Goal: Book appointment/travel/reservation

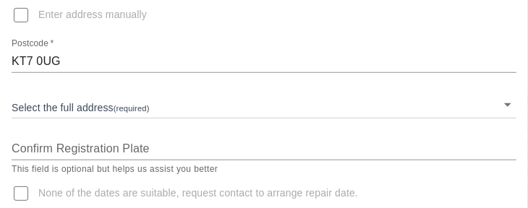
scroll to position [244, 0]
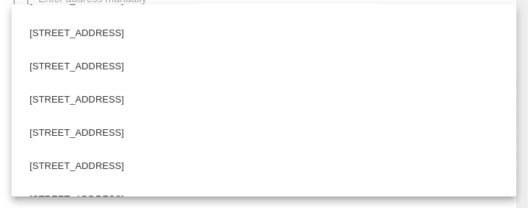
scroll to position [248, 0]
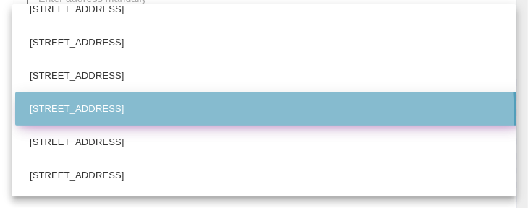
click at [206, 116] on li "[STREET_ADDRESS]" at bounding box center [269, 109] width 508 height 33
type input "[STREET_ADDRESS]"
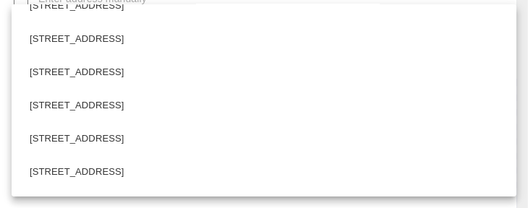
scroll to position [0, 0]
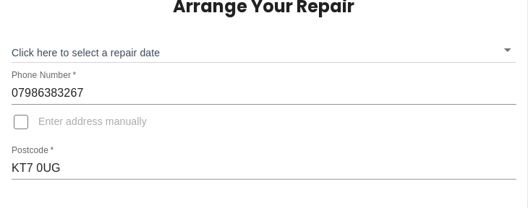
scroll to position [129, 0]
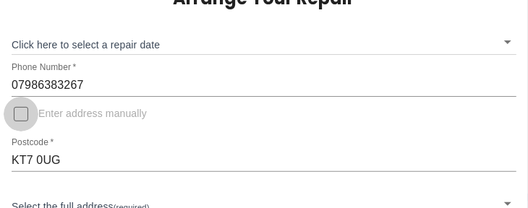
click at [20, 113] on input "Enter address manually" at bounding box center [21, 114] width 35 height 35
checkbox input "true"
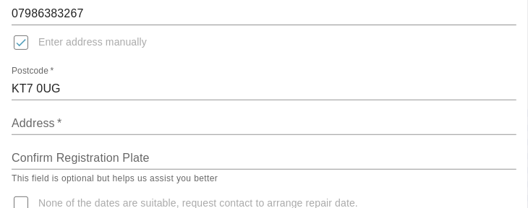
scroll to position [202, 0]
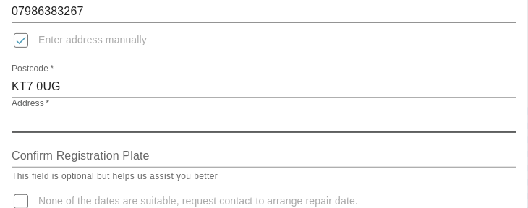
click at [20, 122] on input "Address   *" at bounding box center [264, 121] width 504 height 23
type input "46a Thorkhill Rd"
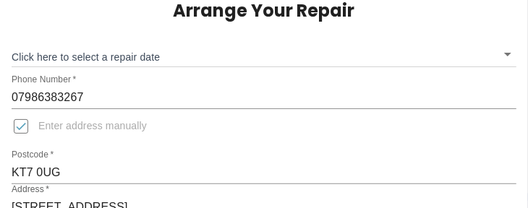
scroll to position [114, 0]
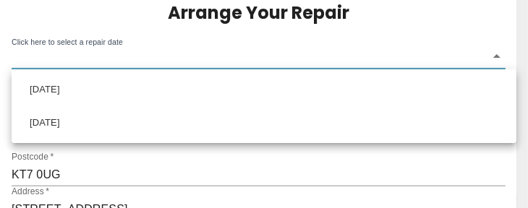
click at [506, 55] on body "Arrange Your Repair Click here to select a repair date ​ Phone Number   * 07986…" at bounding box center [264, 108] width 528 height 444
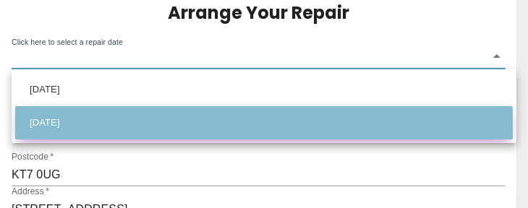
click at [198, 123] on li "Tue Sep 16 2025" at bounding box center [263, 122] width 497 height 33
type input "2025-09-16T00:00:00.000Z"
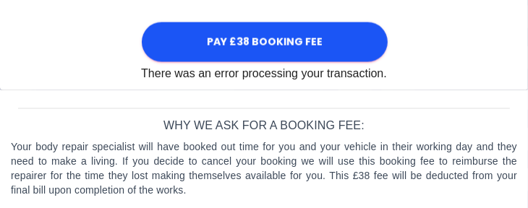
scroll to position [1091, 0]
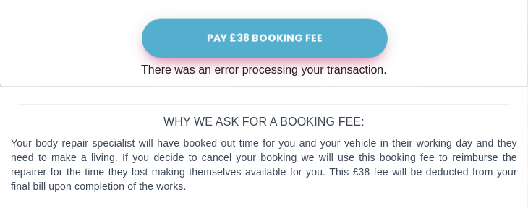
click at [275, 30] on button "Pay £38 Booking Fee" at bounding box center [265, 39] width 246 height 40
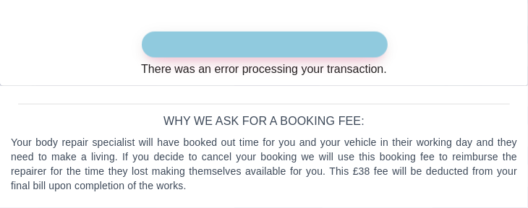
scroll to position [1078, 0]
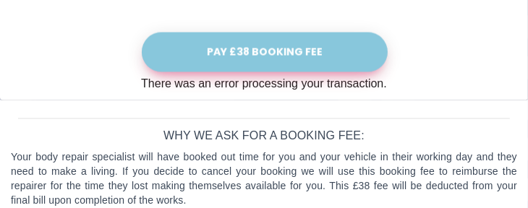
click at [273, 45] on button "Pay £38 Booking Fee" at bounding box center [265, 53] width 246 height 40
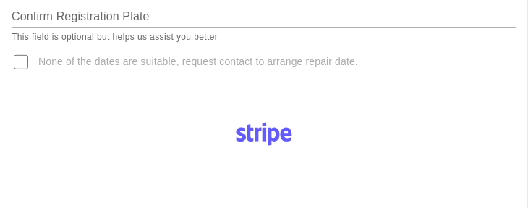
scroll to position [338, 0]
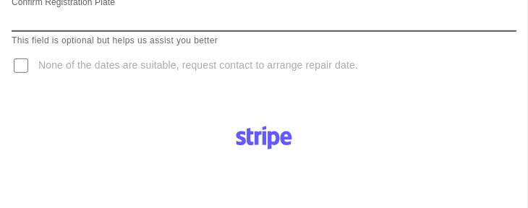
click at [153, 19] on input "Confirm Registration Plate" at bounding box center [264, 20] width 504 height 23
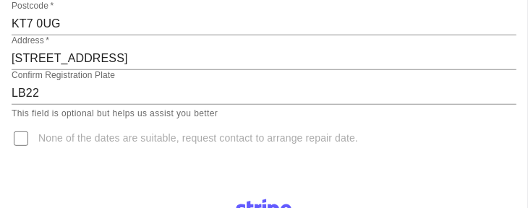
scroll to position [270, 0]
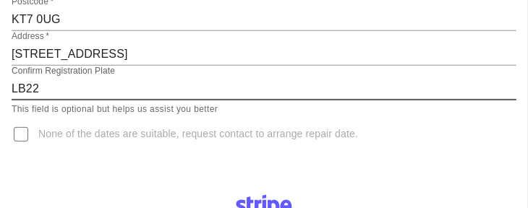
click at [40, 90] on input "LB22" at bounding box center [264, 88] width 504 height 23
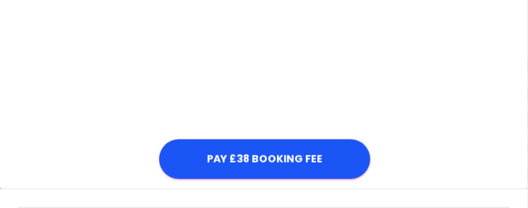
scroll to position [516, 0]
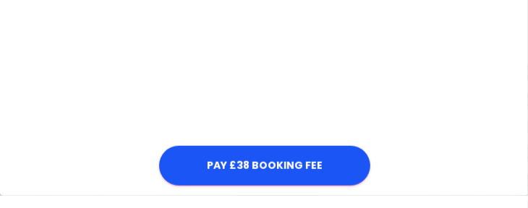
type input "LB22OBU"
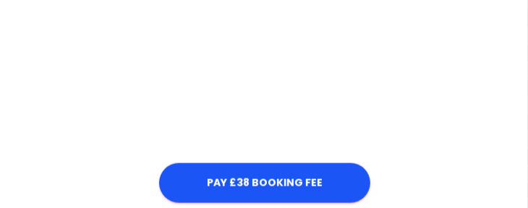
scroll to position [760, 0]
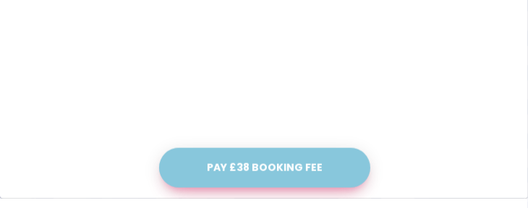
click at [270, 165] on button "Pay £38 Booking Fee" at bounding box center [264, 168] width 211 height 40
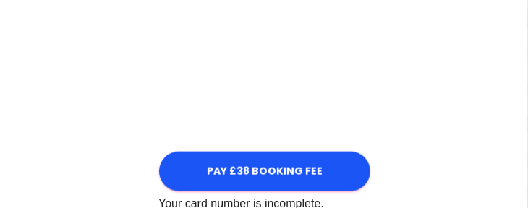
scroll to position [849, 0]
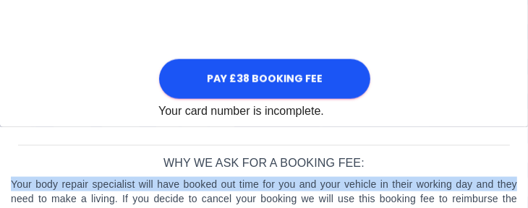
drag, startPoint x: 527, startPoint y: 155, endPoint x: 524, endPoint y: 173, distance: 18.3
click at [524, 173] on div "Why we ask for a booking fee: Your body repair specialist will have booked out …" at bounding box center [264, 188] width 528 height 123
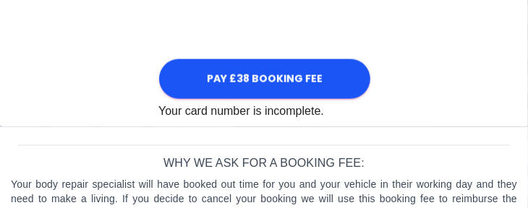
drag, startPoint x: 524, startPoint y: 173, endPoint x: 419, endPoint y: 109, distance: 122.6
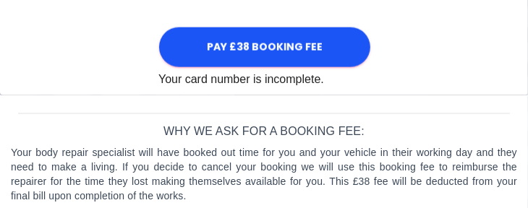
scroll to position [890, 0]
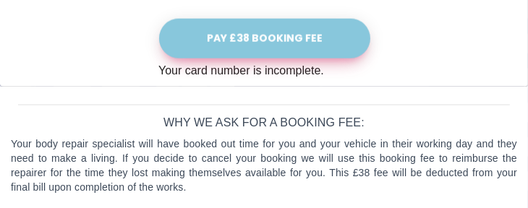
click at [314, 36] on button "Pay £38 Booking Fee" at bounding box center [264, 39] width 211 height 40
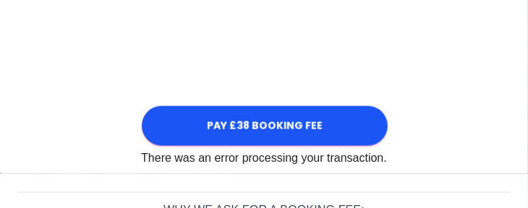
scroll to position [812, 0]
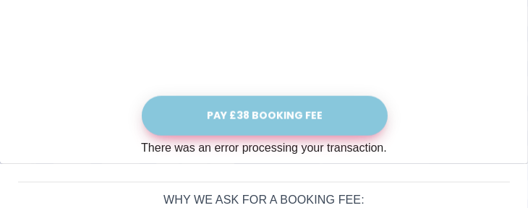
click at [277, 114] on button "Pay £38 Booking Fee" at bounding box center [265, 116] width 246 height 40
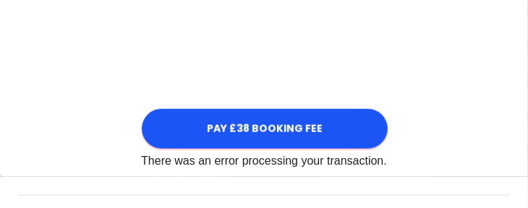
scroll to position [796, 0]
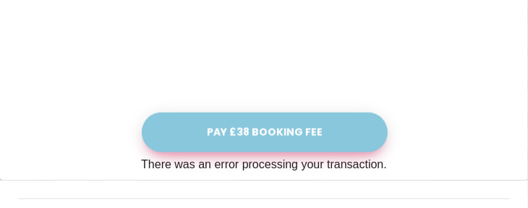
click at [276, 130] on button "Pay £38 Booking Fee" at bounding box center [265, 133] width 246 height 40
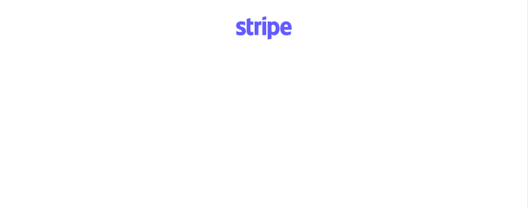
scroll to position [366, 0]
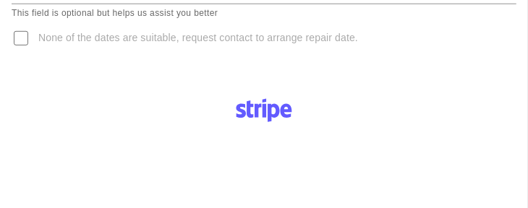
click at [332, 111] on div at bounding box center [264, 110] width 246 height 49
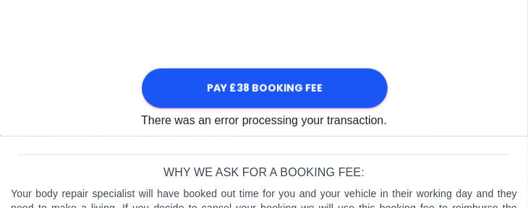
scroll to position [890, 0]
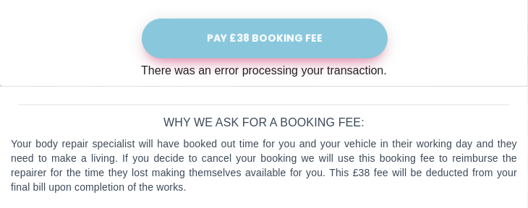
click at [294, 36] on button "Pay £38 Booking Fee" at bounding box center [265, 39] width 246 height 40
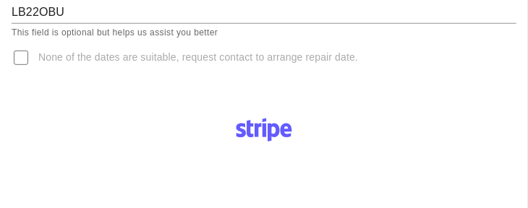
scroll to position [846, 0]
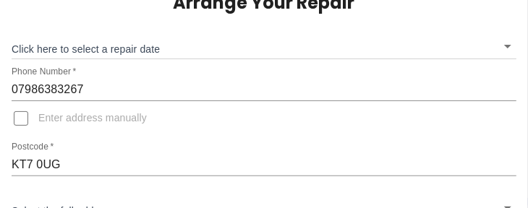
scroll to position [124, 0]
click at [20, 113] on input "Enter address manually" at bounding box center [21, 118] width 35 height 35
checkbox input "true"
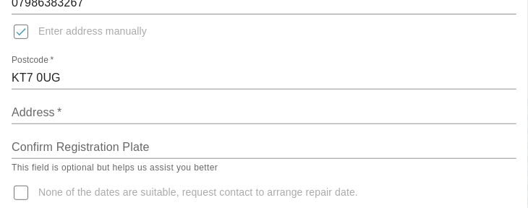
scroll to position [217, 0]
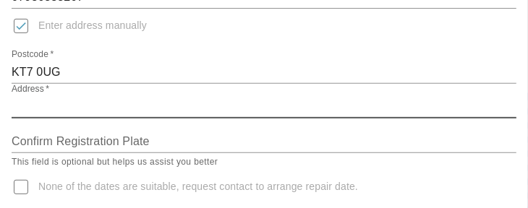
click at [44, 112] on input "Address   *" at bounding box center [264, 106] width 504 height 23
drag, startPoint x: 52, startPoint y: 111, endPoint x: 266, endPoint y: 126, distance: 214.5
click at [266, 126] on div "Confirm Registration Plate" at bounding box center [264, 136] width 504 height 35
click at [64, 110] on input "Address   *" at bounding box center [264, 106] width 504 height 23
drag, startPoint x: 52, startPoint y: 115, endPoint x: 32, endPoint y: 103, distance: 23.3
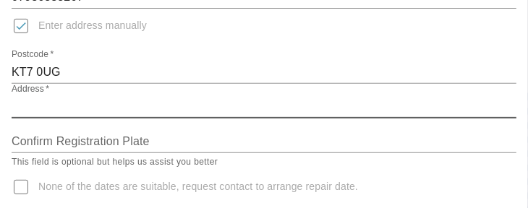
click at [32, 103] on input "Address   *" at bounding box center [264, 106] width 504 height 23
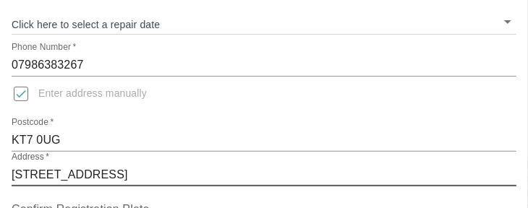
scroll to position [150, 0]
type input "46a Thorkhill Rd"
click at [139, 21] on body "Arrange Your Repair Click here to select a repair date ​ Phone Number   * 07986…" at bounding box center [264, 72] width 528 height 444
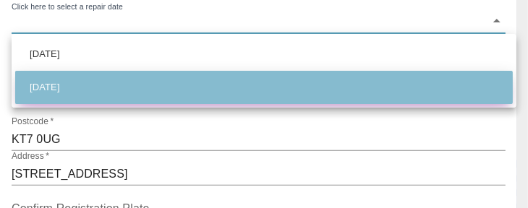
click at [97, 89] on li "Tue Sep 16 2025" at bounding box center [263, 87] width 497 height 33
type input "2025-09-16T00:00:00.000Z"
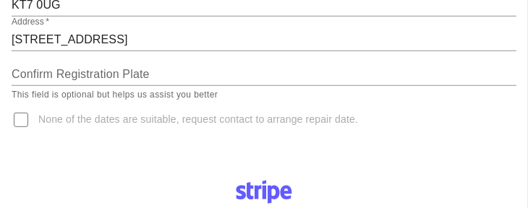
scroll to position [289, 0]
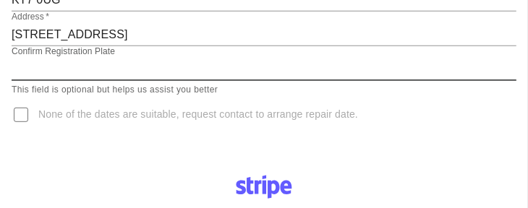
click at [181, 70] on input "Confirm Registration Plate" at bounding box center [264, 69] width 504 height 23
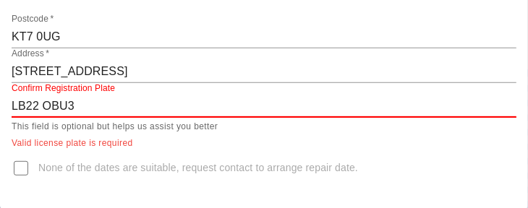
scroll to position [351, 0]
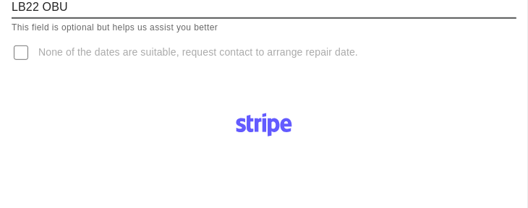
type input "LB22 OBU"
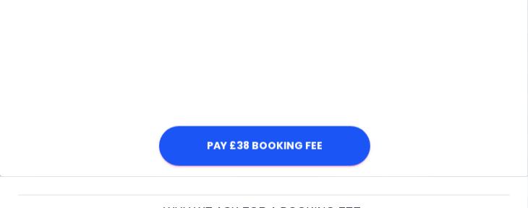
scroll to position [999, 0]
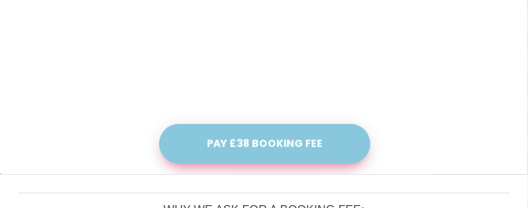
click at [327, 133] on button "Pay £38 Booking Fee" at bounding box center [264, 144] width 211 height 40
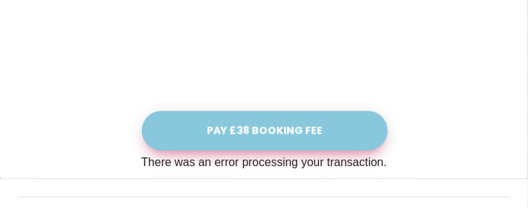
click at [284, 120] on button "Pay £38 Booking Fee" at bounding box center [265, 131] width 246 height 40
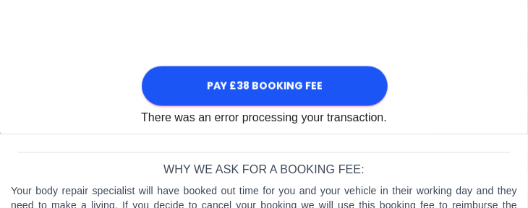
scroll to position [1046, 0]
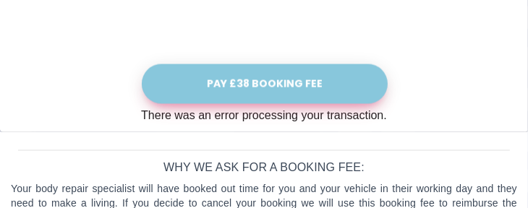
click at [299, 80] on button "Pay £38 Booking Fee" at bounding box center [265, 84] width 246 height 40
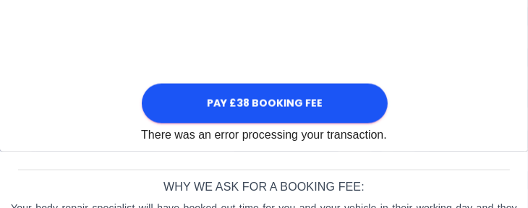
scroll to position [1040, 0]
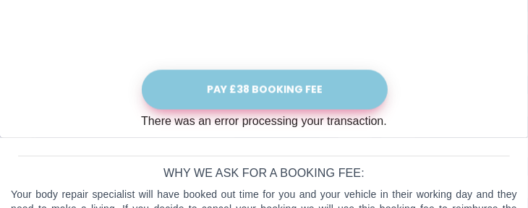
click at [298, 88] on button "Pay £38 Booking Fee" at bounding box center [265, 90] width 246 height 40
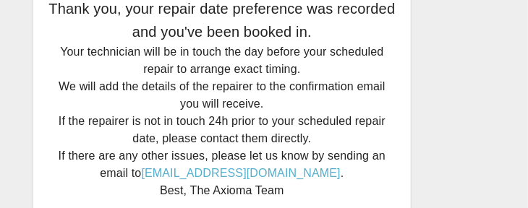
scroll to position [44, 0]
